Goal: Transaction & Acquisition: Download file/media

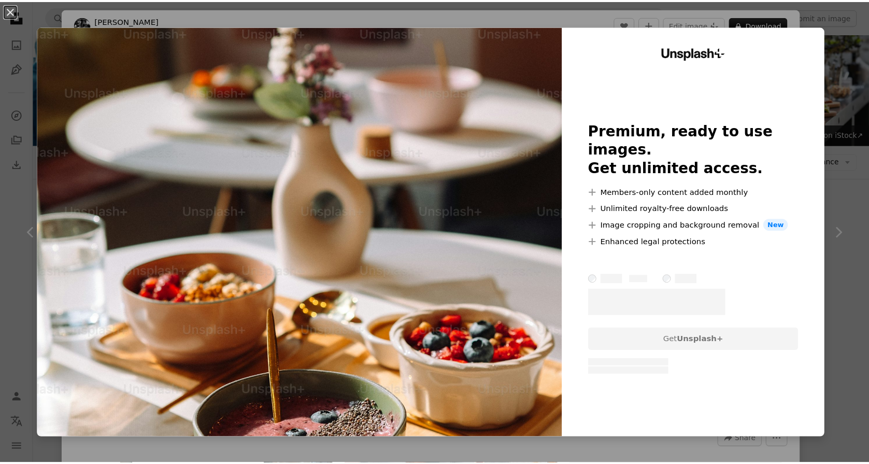
scroll to position [3455, 0]
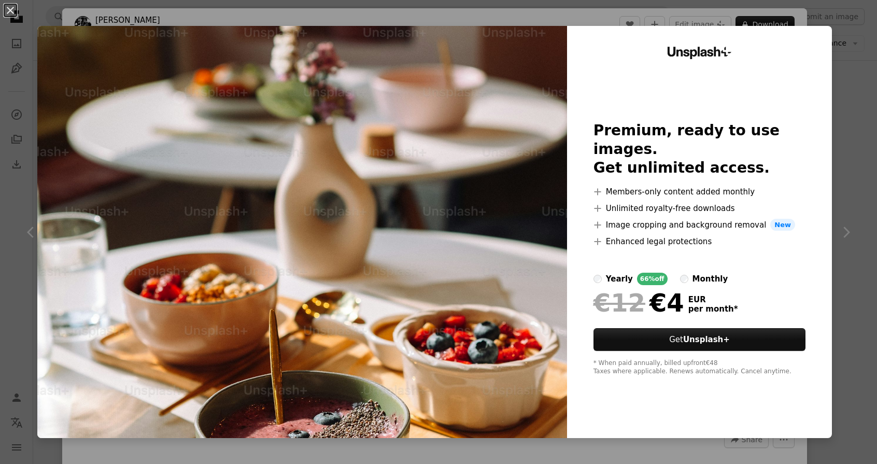
click at [838, 88] on div "An X shape Unsplash+ Premium, ready to use images. Get unlimited access. A plus…" at bounding box center [438, 232] width 877 height 464
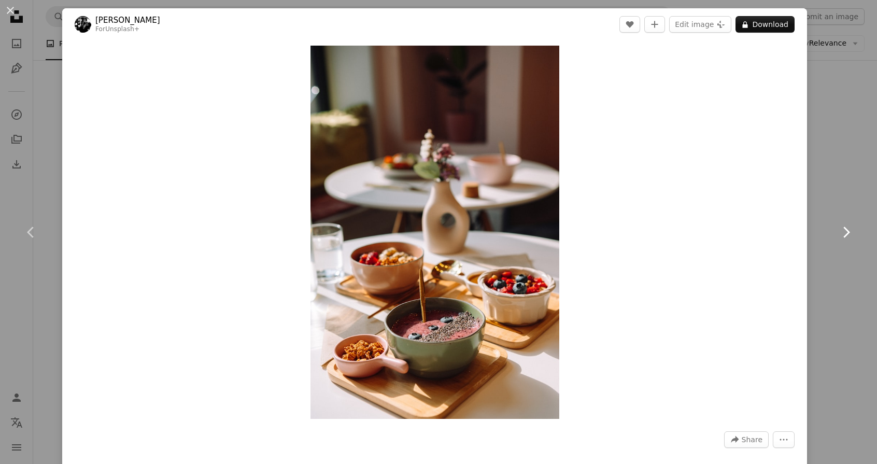
click at [839, 218] on link "Chevron right" at bounding box center [846, 232] width 62 height 100
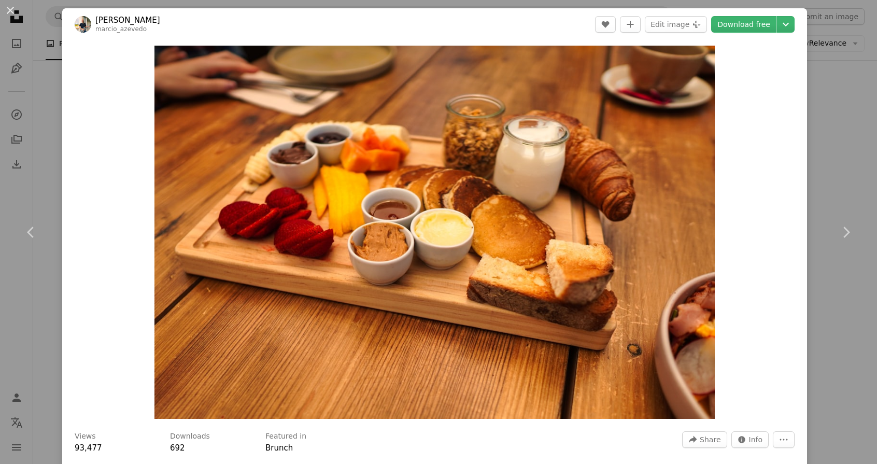
click at [828, 136] on div "An X shape Chevron left Chevron right [PERSON_NAME] marcio_azevedo A heart A pl…" at bounding box center [438, 232] width 877 height 464
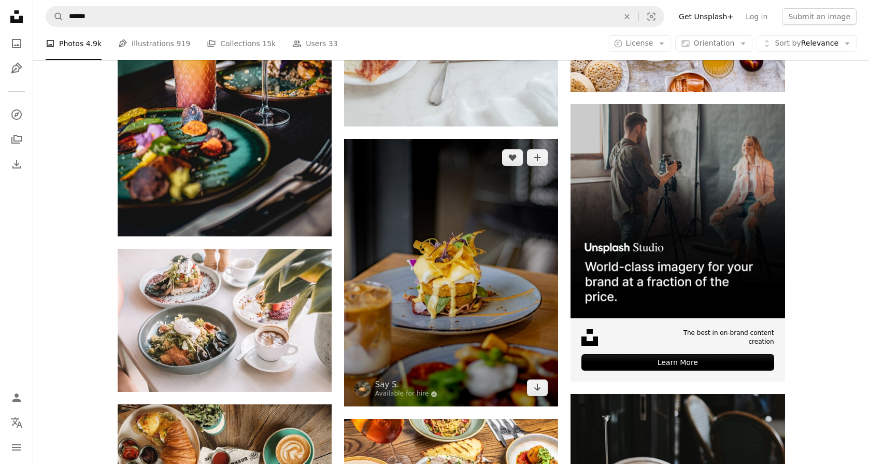
scroll to position [5389, 0]
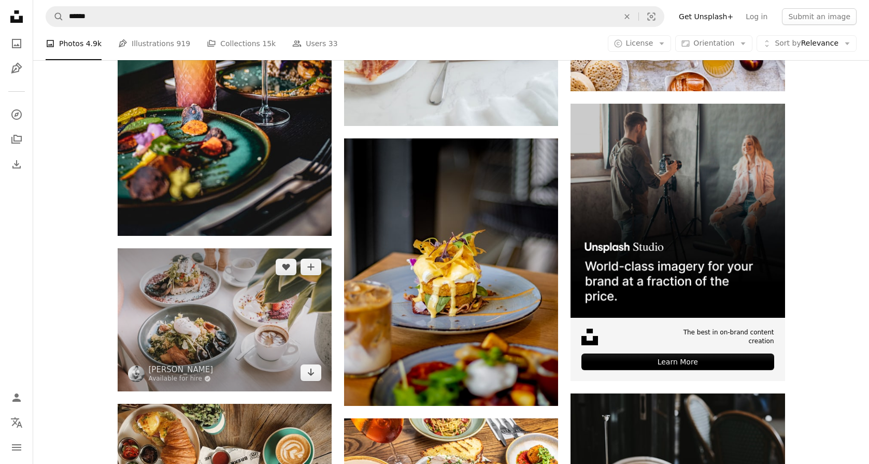
click at [214, 316] on img at bounding box center [225, 319] width 214 height 143
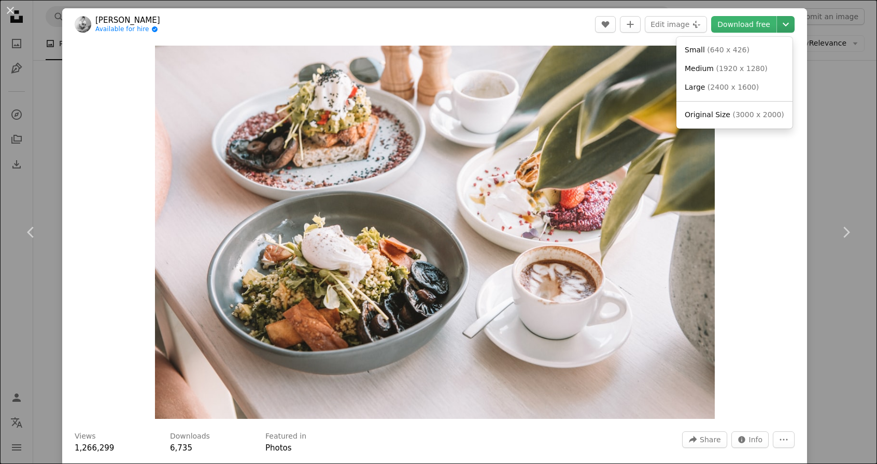
click at [778, 30] on icon "Chevron down" at bounding box center [786, 24] width 17 height 12
click at [732, 73] on span "( 1920 x 1280 )" at bounding box center [741, 68] width 51 height 8
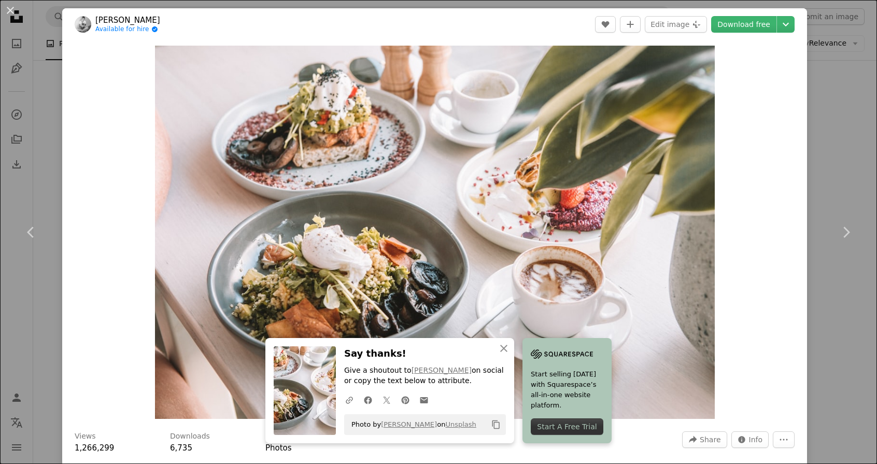
click at [12, 9] on button "An X shape" at bounding box center [10, 10] width 12 height 12
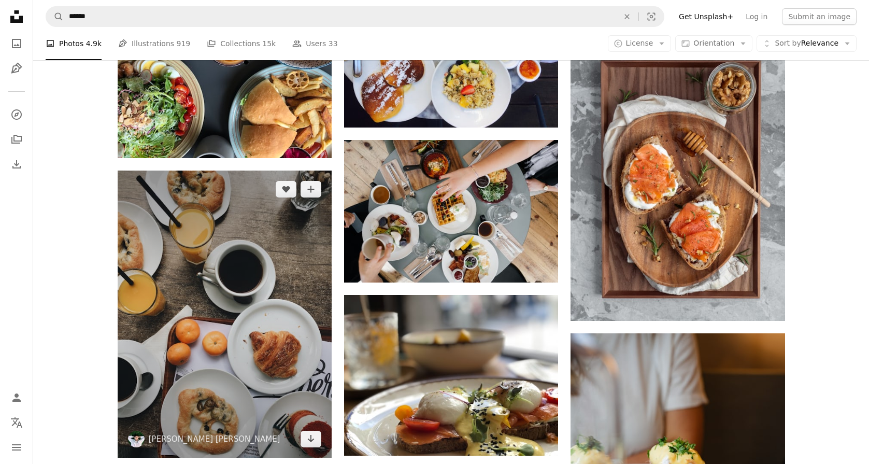
scroll to position [7217, 0]
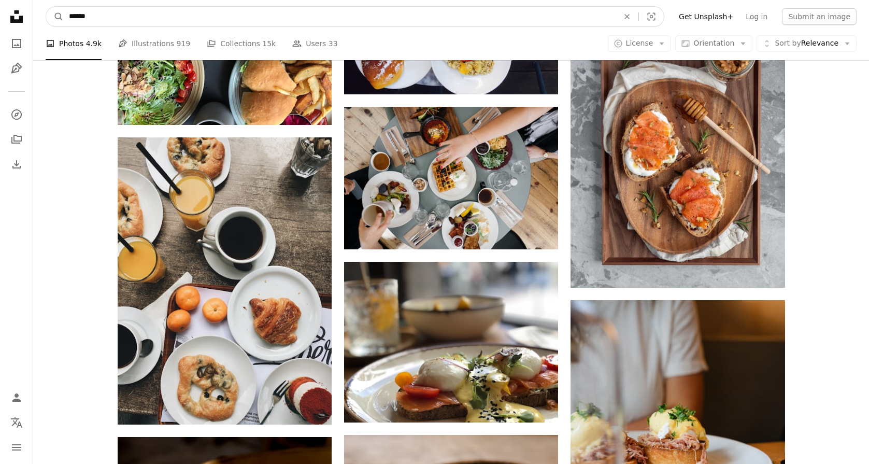
click at [170, 22] on input "******" at bounding box center [340, 17] width 552 height 20
type input "**********"
click button "A magnifying glass" at bounding box center [55, 17] width 18 height 20
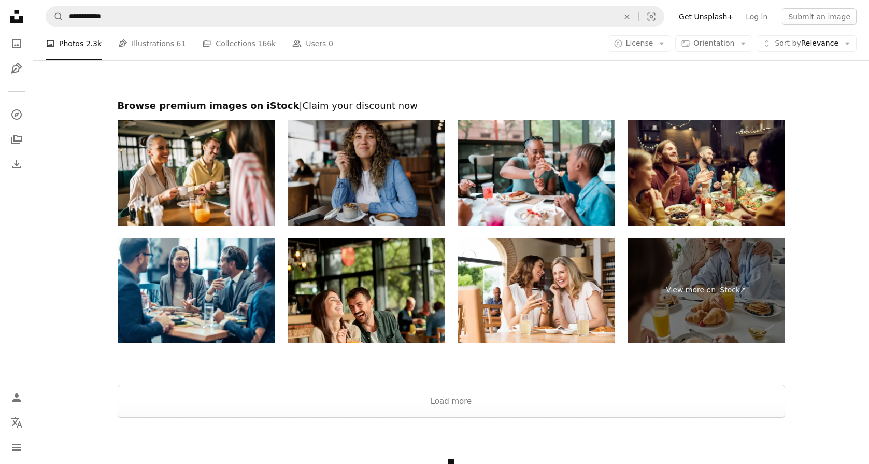
scroll to position [2244, 0]
